Goal: Task Accomplishment & Management: Manage account settings

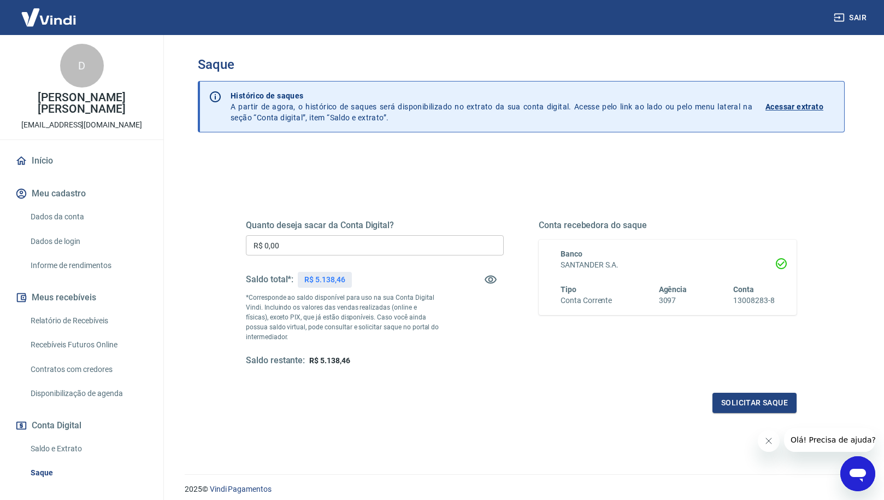
scroll to position [40, 0]
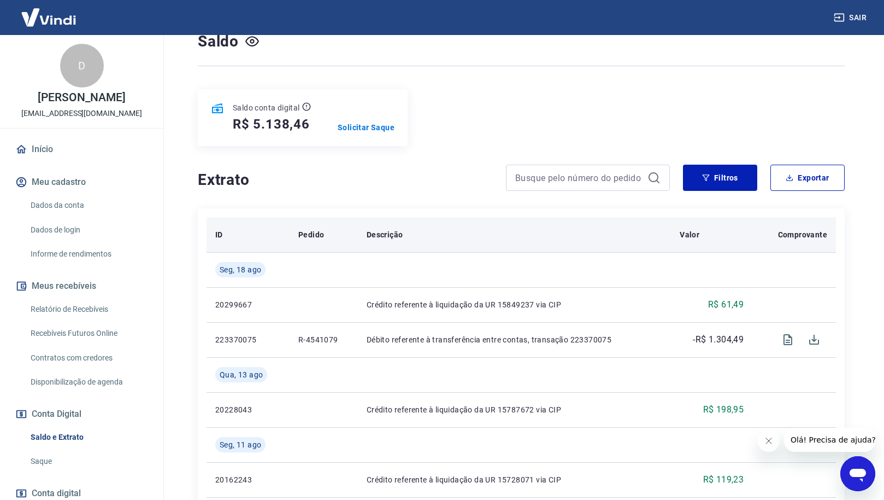
scroll to position [99, 0]
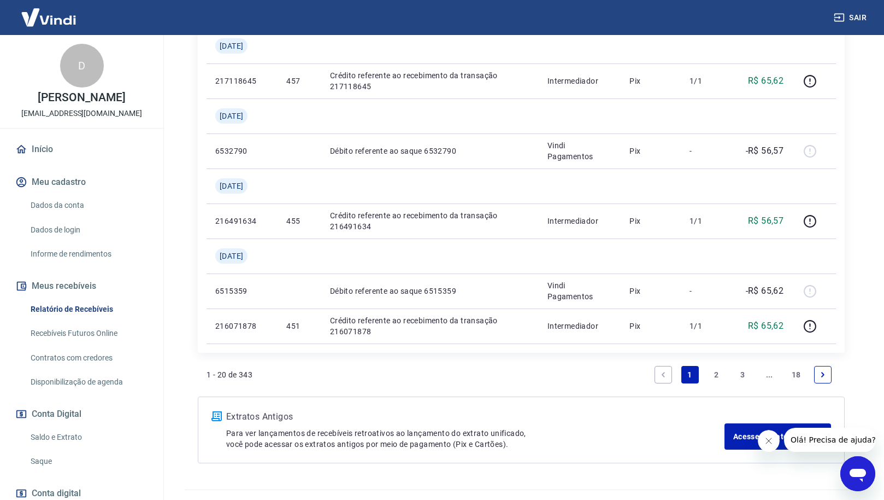
scroll to position [1125, 0]
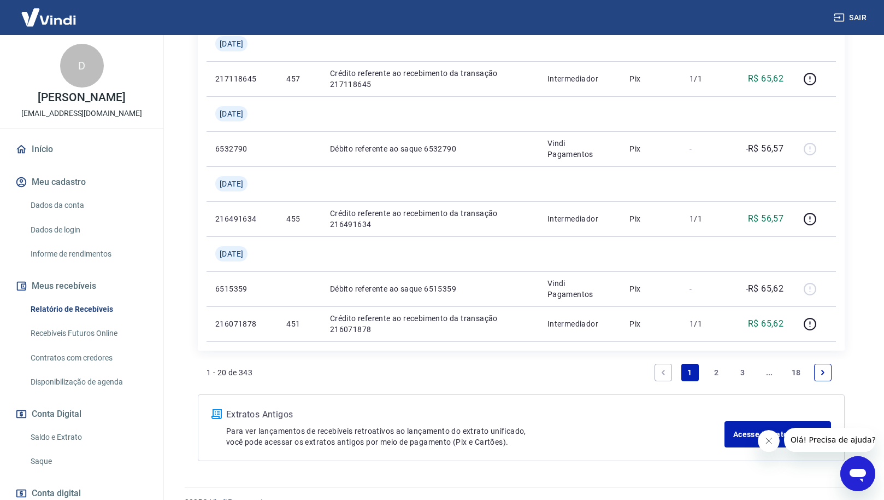
click at [718, 372] on link "2" at bounding box center [716, 371] width 17 height 17
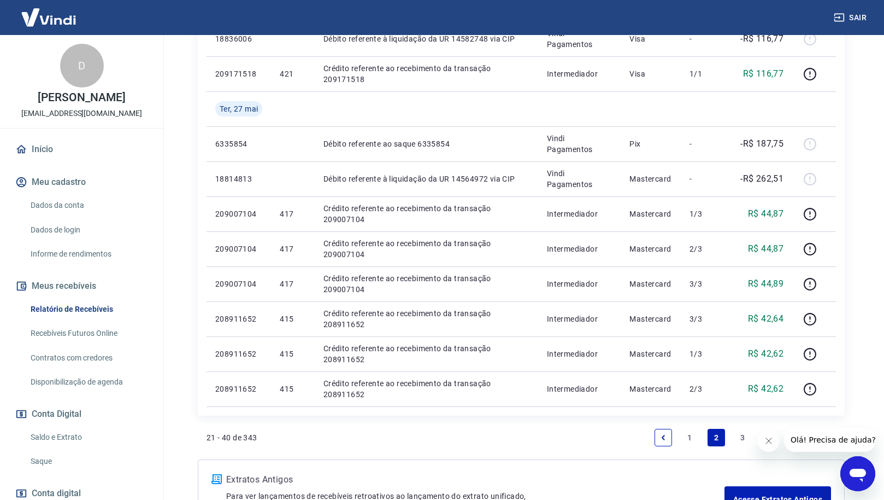
scroll to position [923, 0]
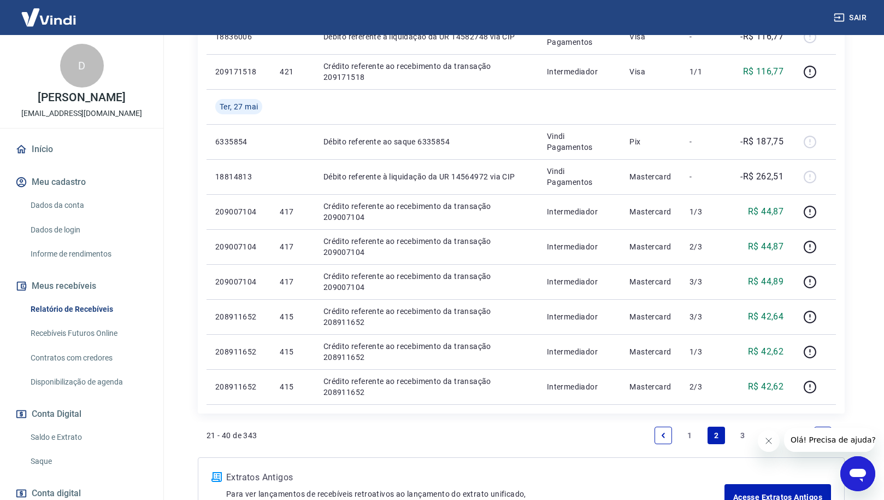
click at [742, 436] on link "3" at bounding box center [743, 434] width 17 height 17
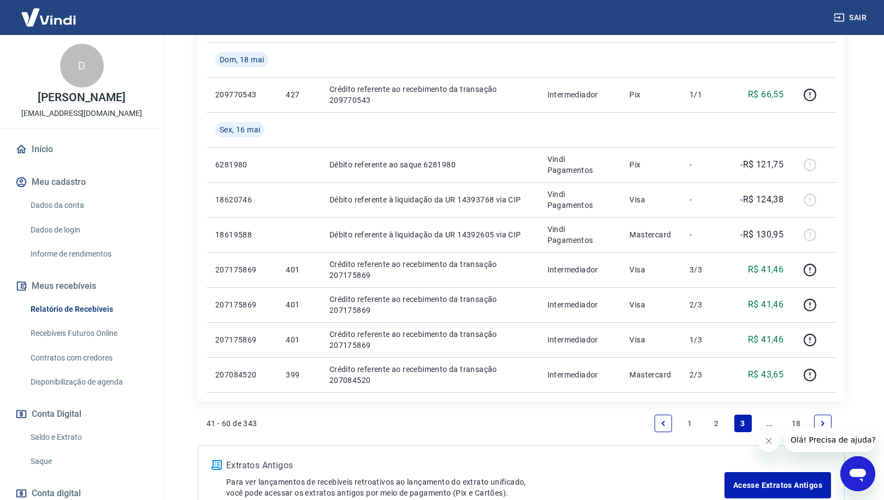
scroll to position [832, 0]
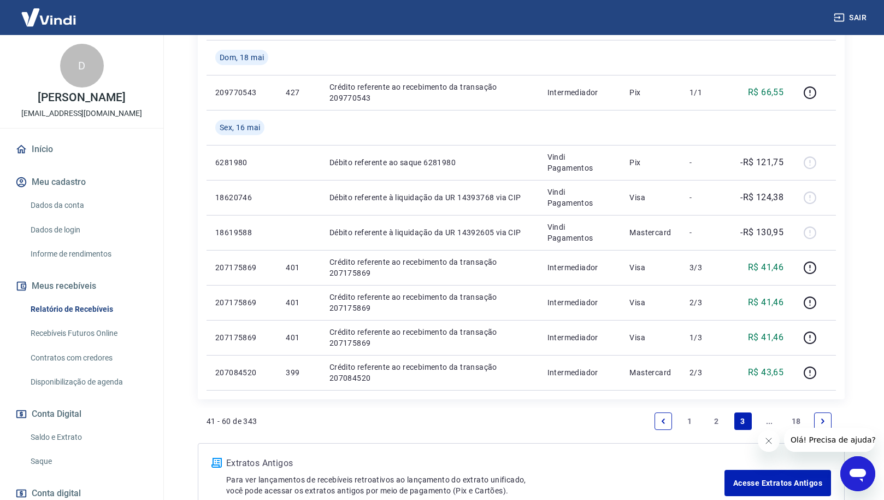
click at [824, 419] on icon "Next page" at bounding box center [823, 421] width 8 height 8
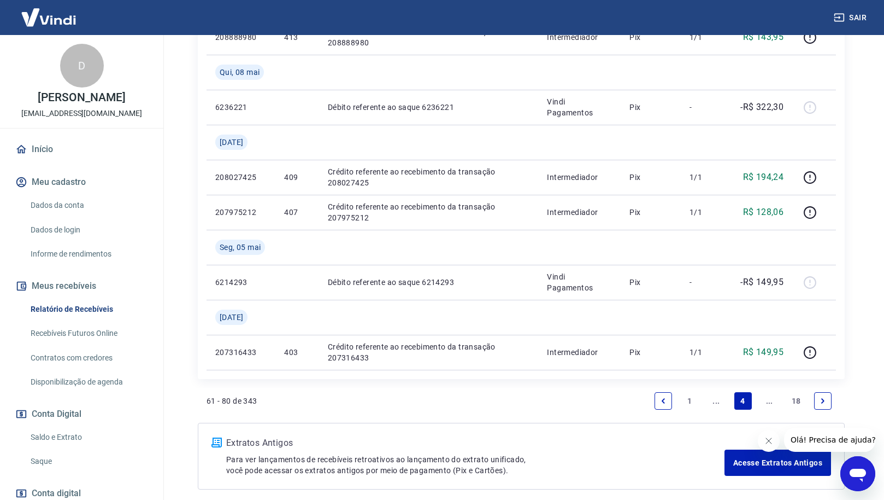
scroll to position [927, 0]
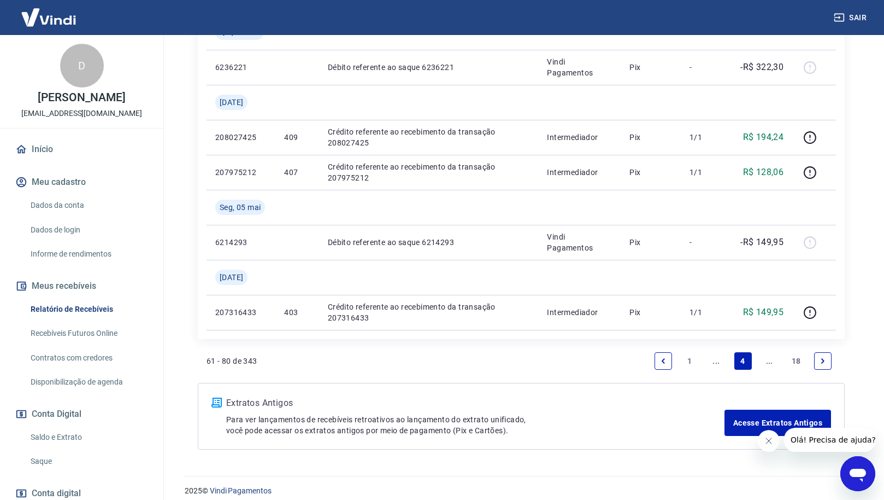
click at [827, 362] on link "Next page" at bounding box center [822, 360] width 17 height 17
